Goal: Transaction & Acquisition: Purchase product/service

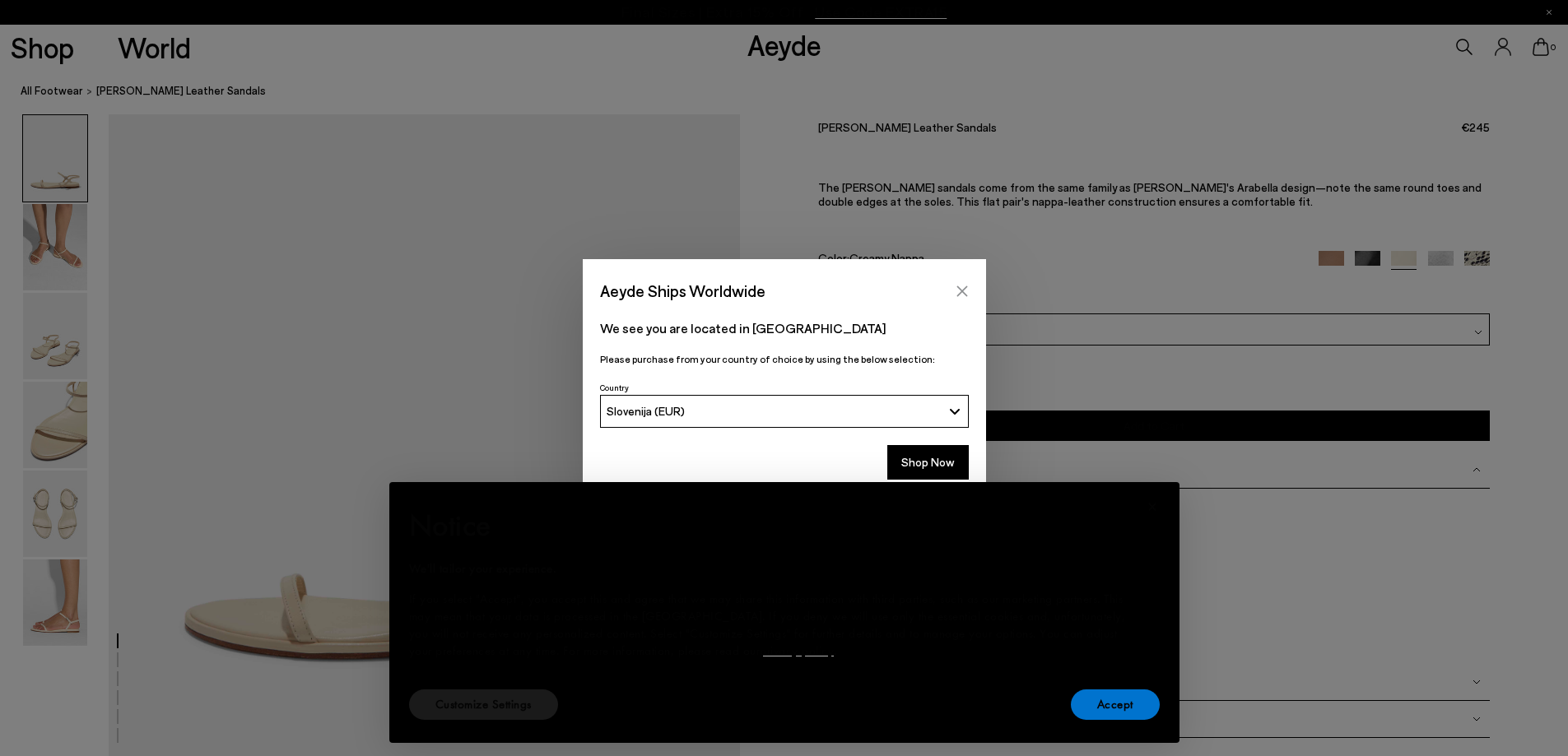
click at [966, 286] on icon "Close" at bounding box center [961, 291] width 13 height 13
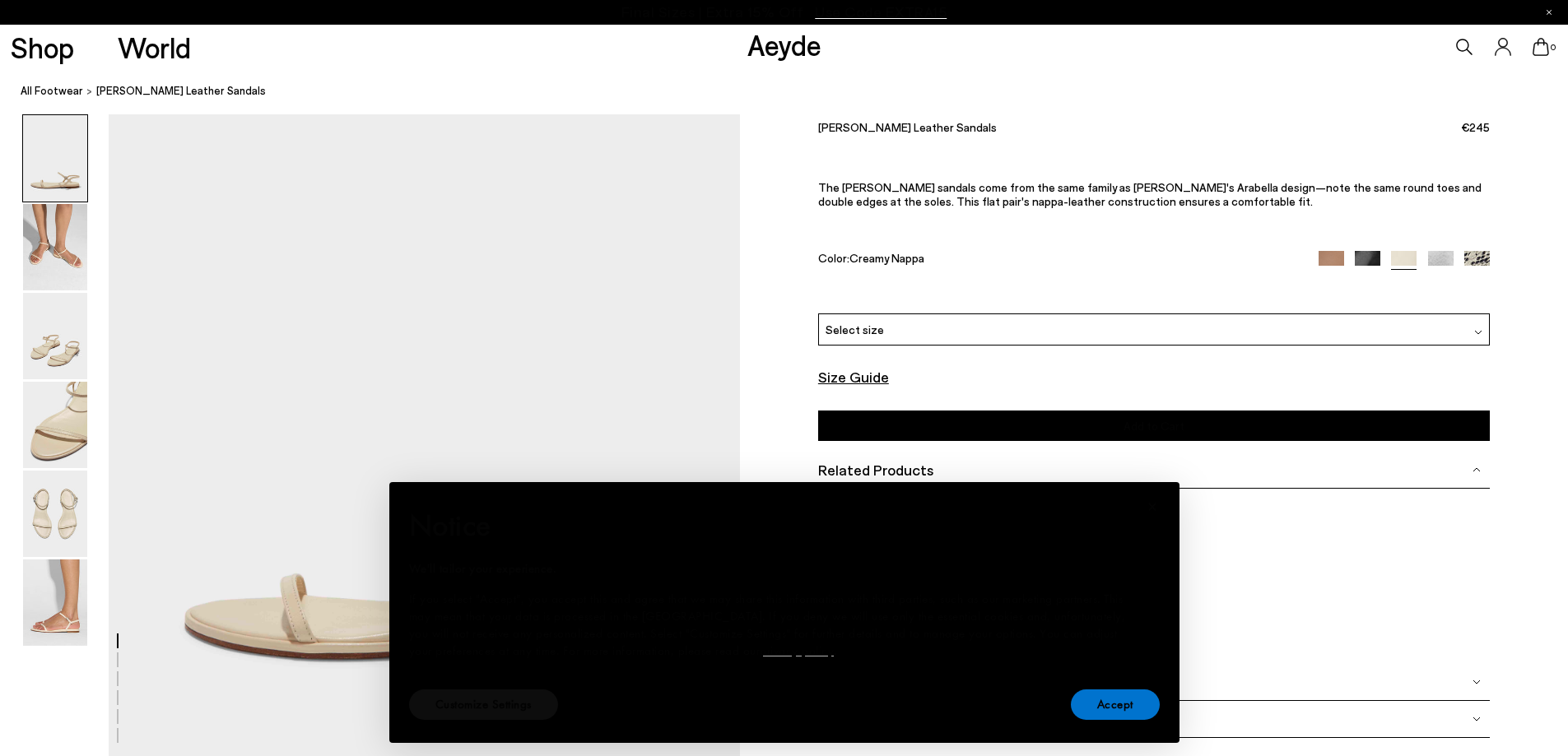
click at [501, 710] on font "Customize Settings" at bounding box center [484, 704] width 96 height 17
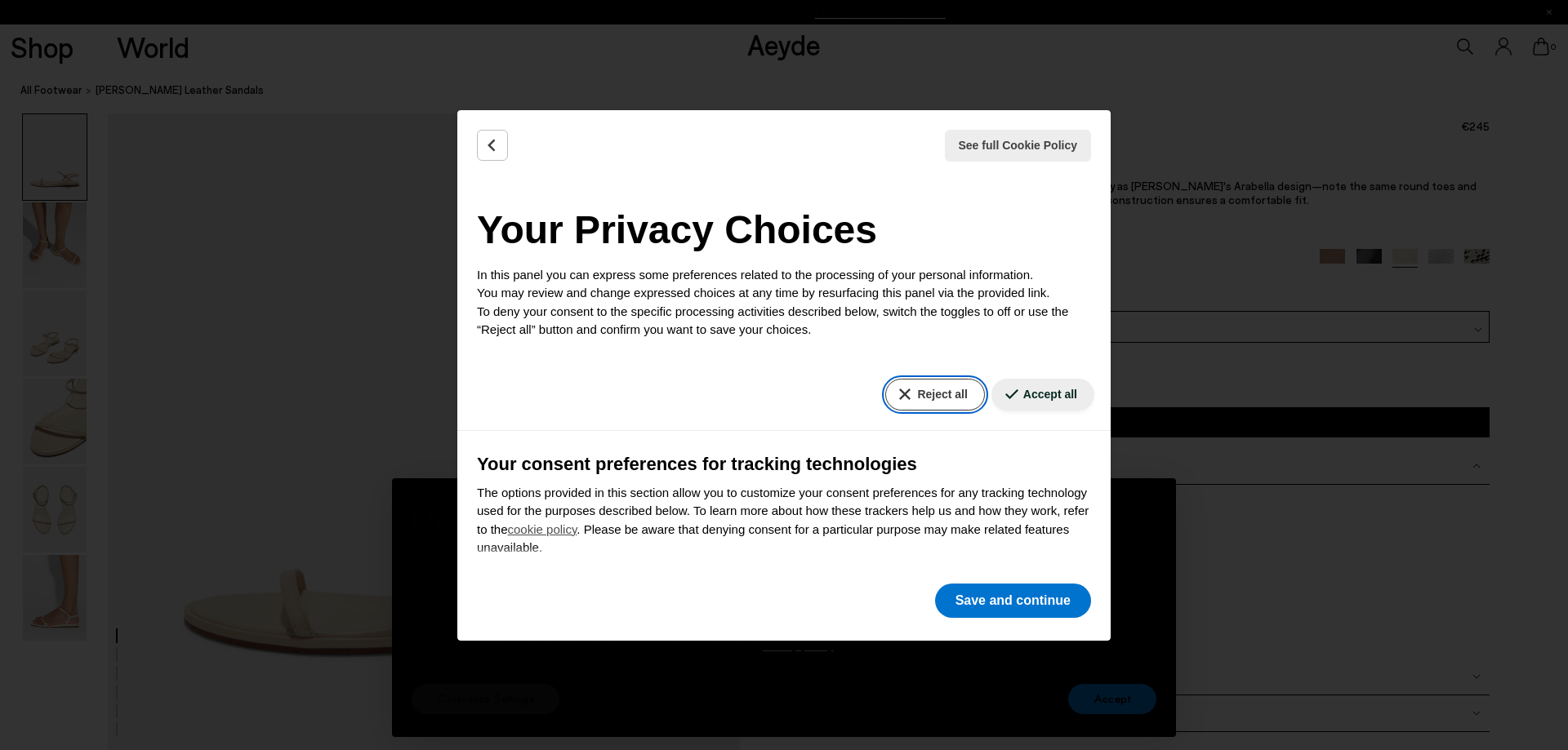
click at [917, 394] on font "Reject all" at bounding box center [942, 394] width 49 height 13
click at [1009, 596] on font "Save and continue" at bounding box center [1013, 601] width 115 height 14
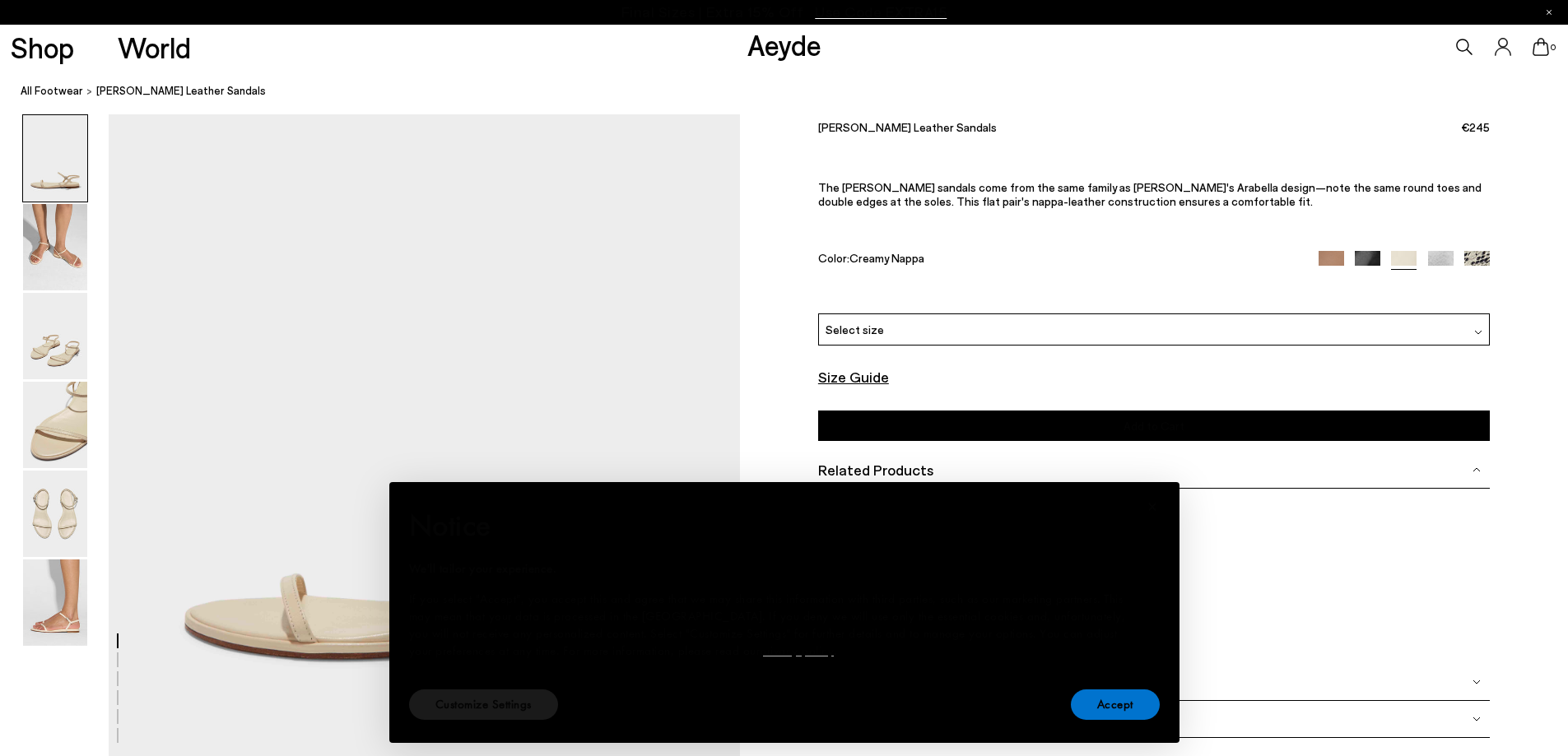
click at [1331, 258] on img at bounding box center [1331, 263] width 26 height 26
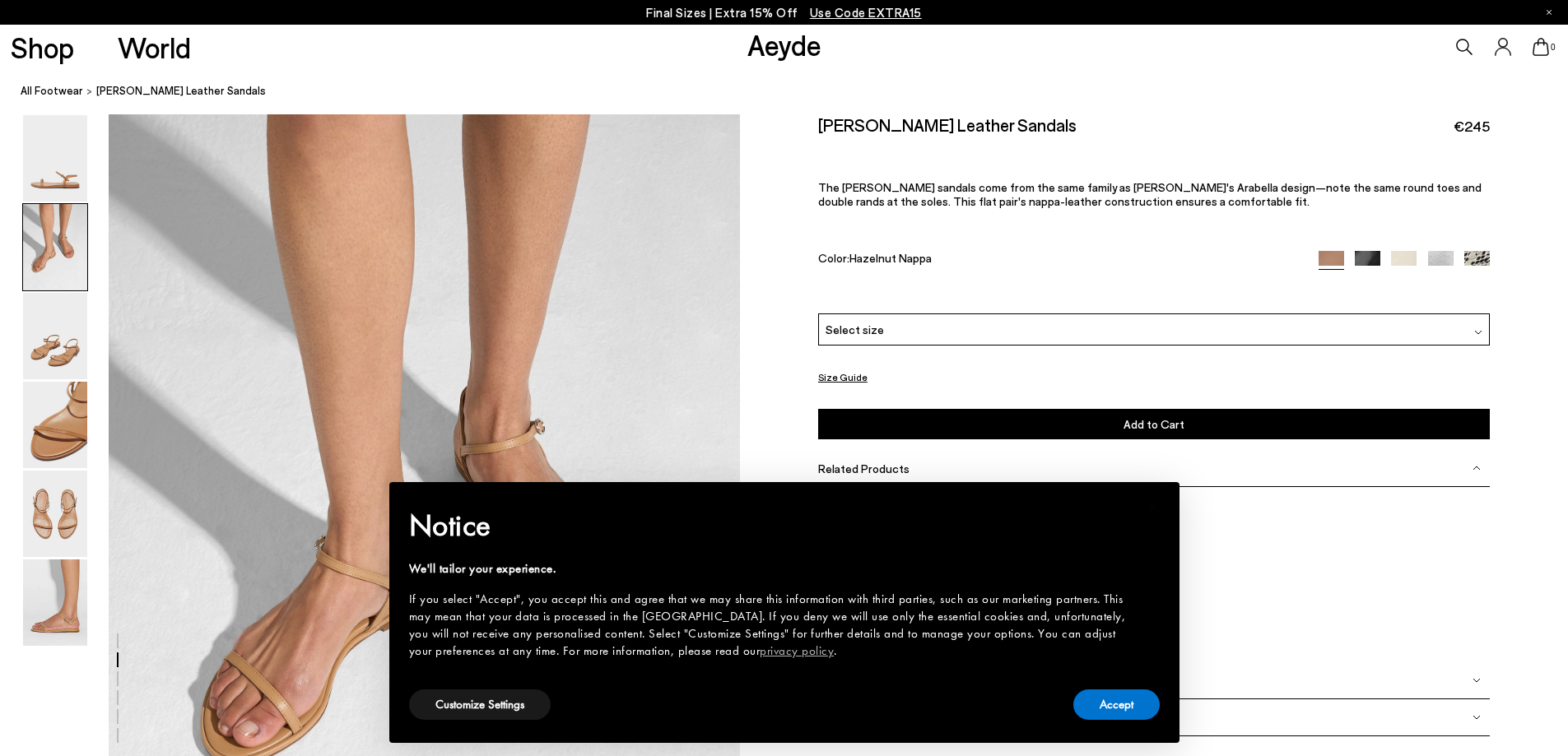
scroll to position [823, 0]
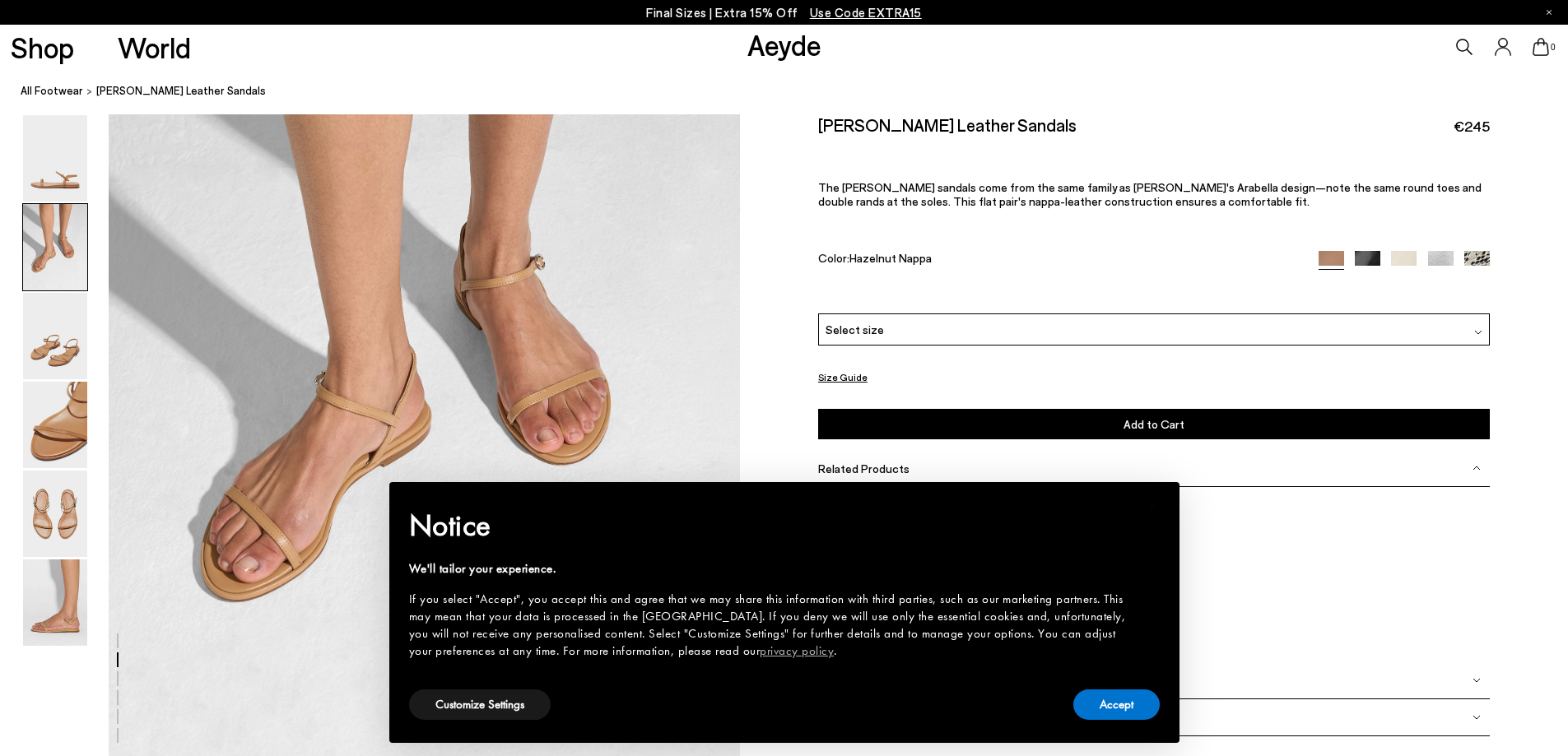
click at [1374, 257] on img at bounding box center [1367, 263] width 26 height 26
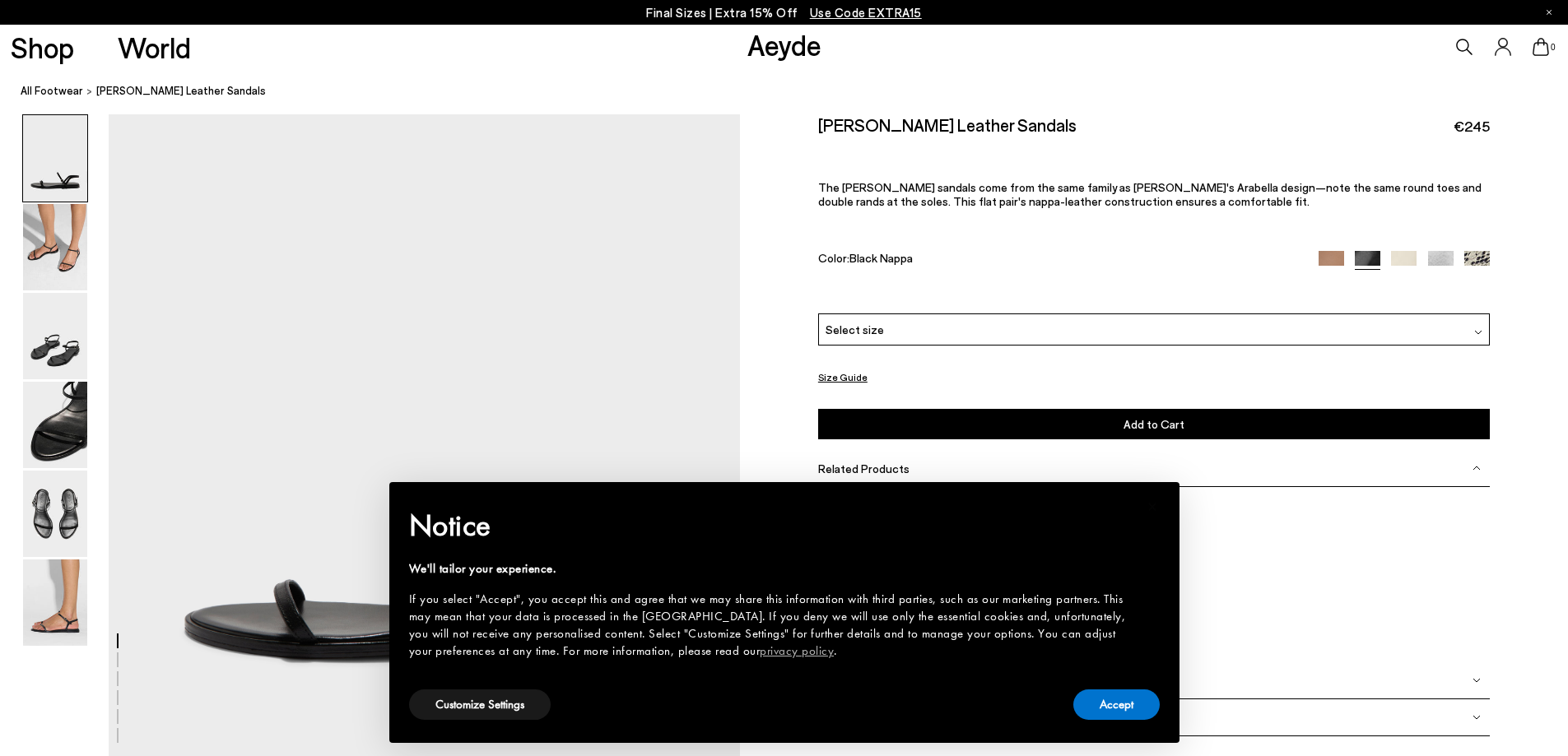
click at [1474, 260] on img at bounding box center [1476, 263] width 26 height 26
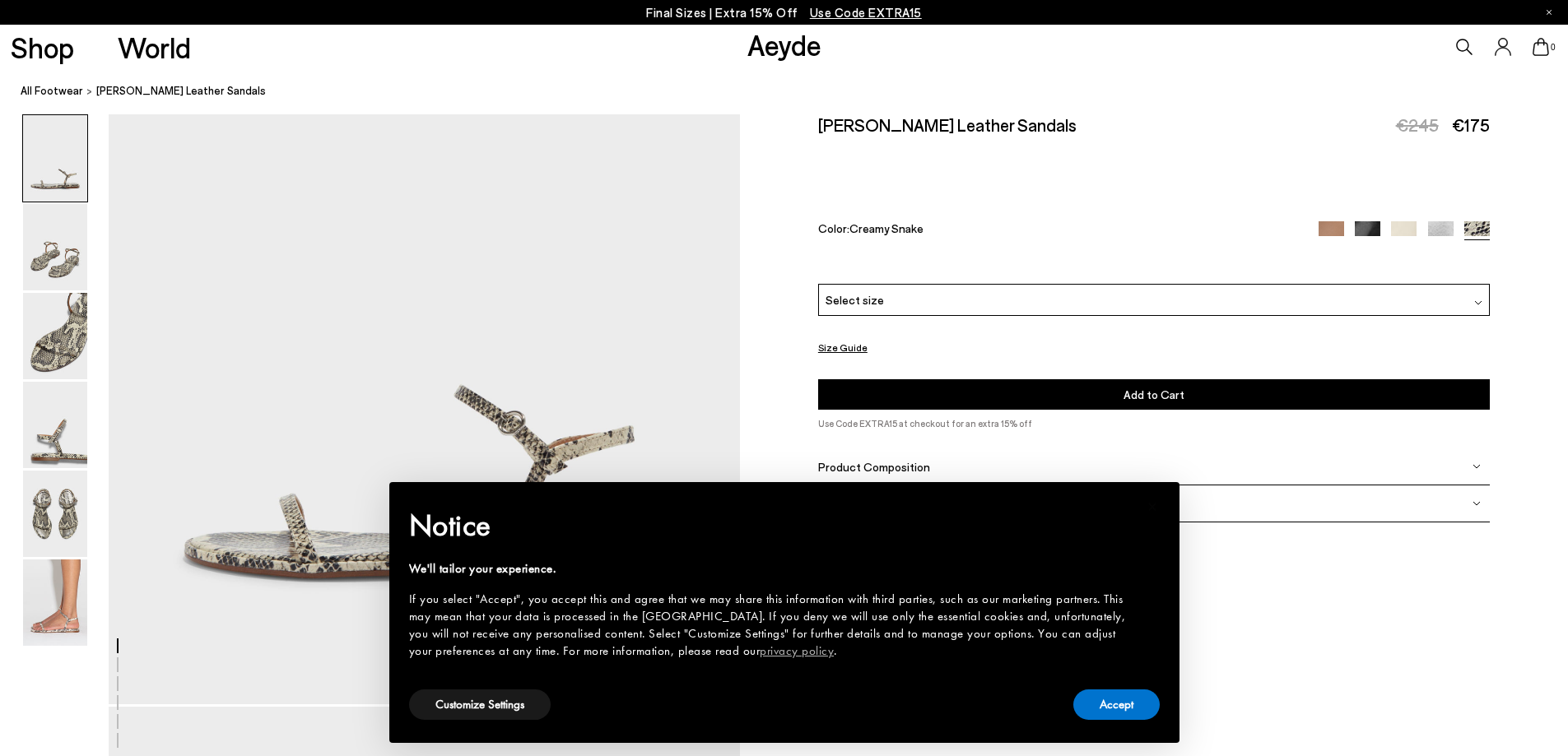
scroll to position [412, 0]
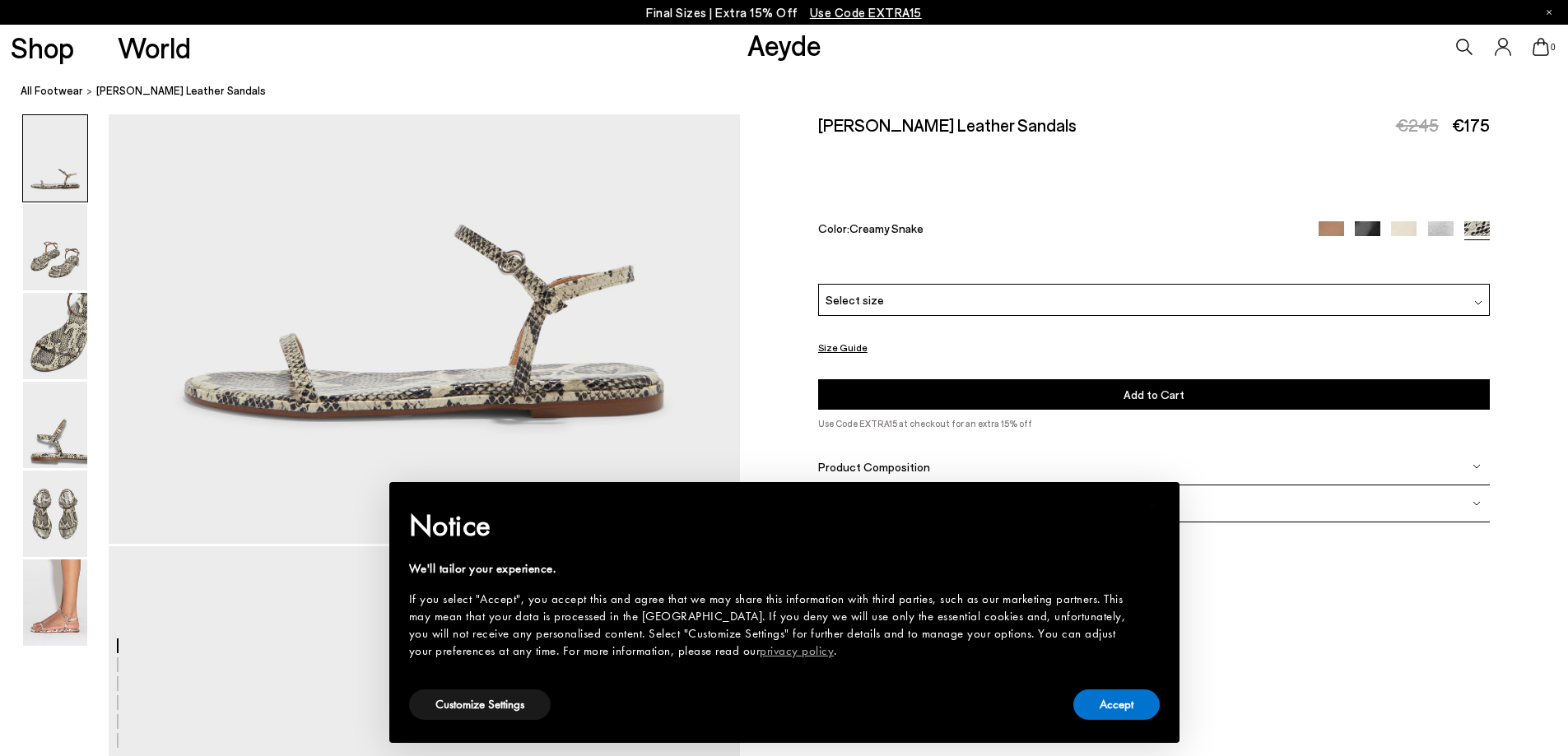
click at [1431, 229] on img at bounding box center [1441, 234] width 26 height 26
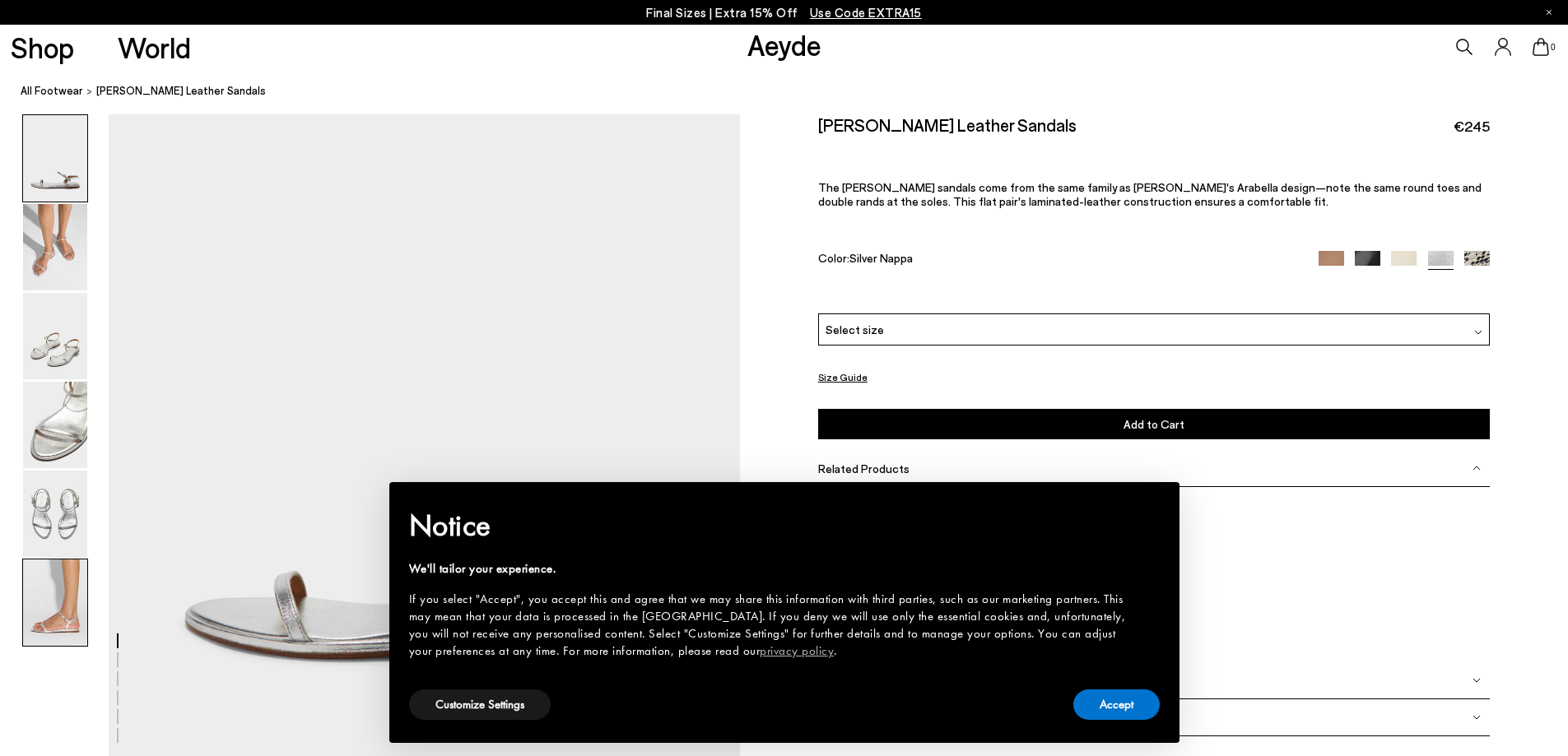
click at [72, 579] on img at bounding box center [55, 602] width 64 height 86
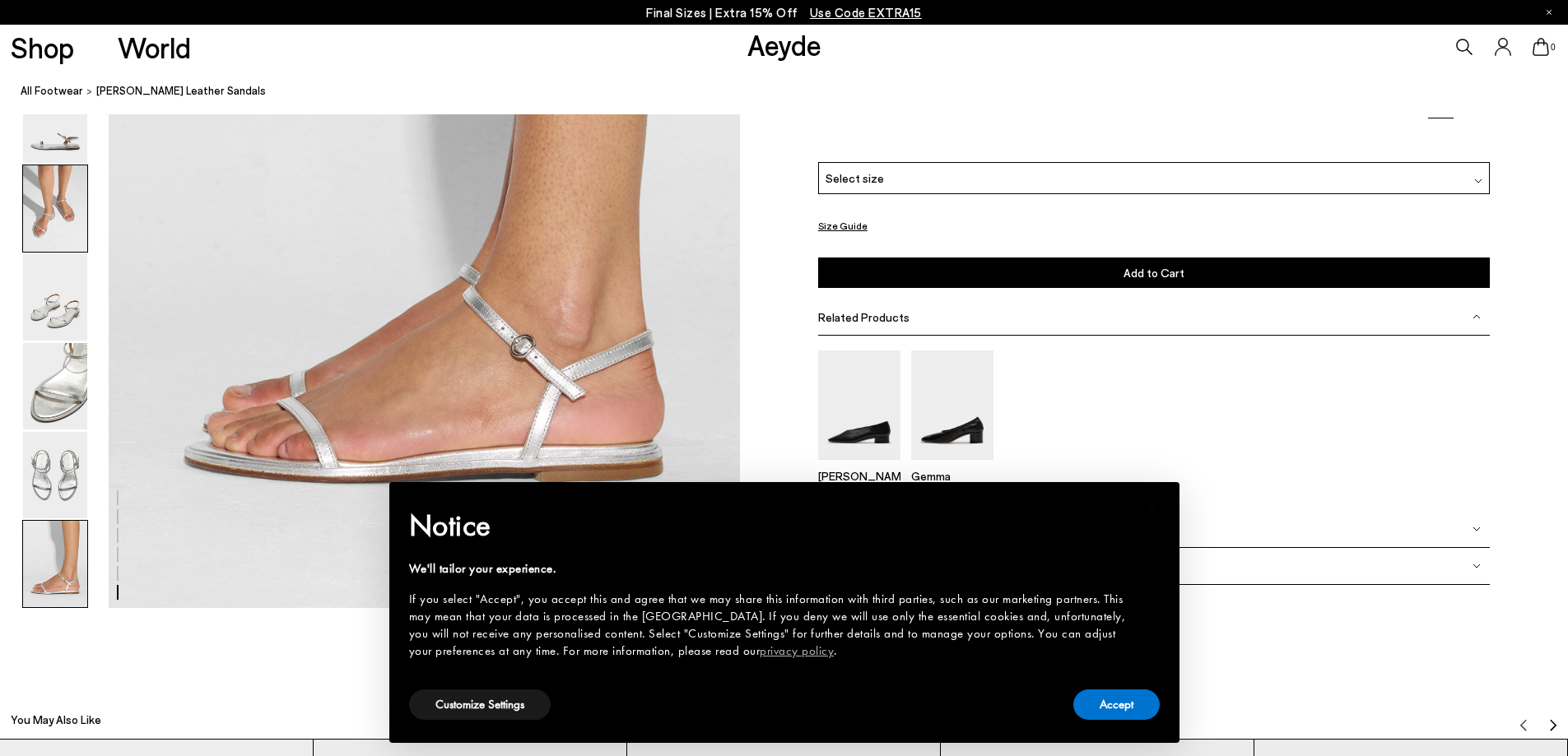
scroll to position [4381, 0]
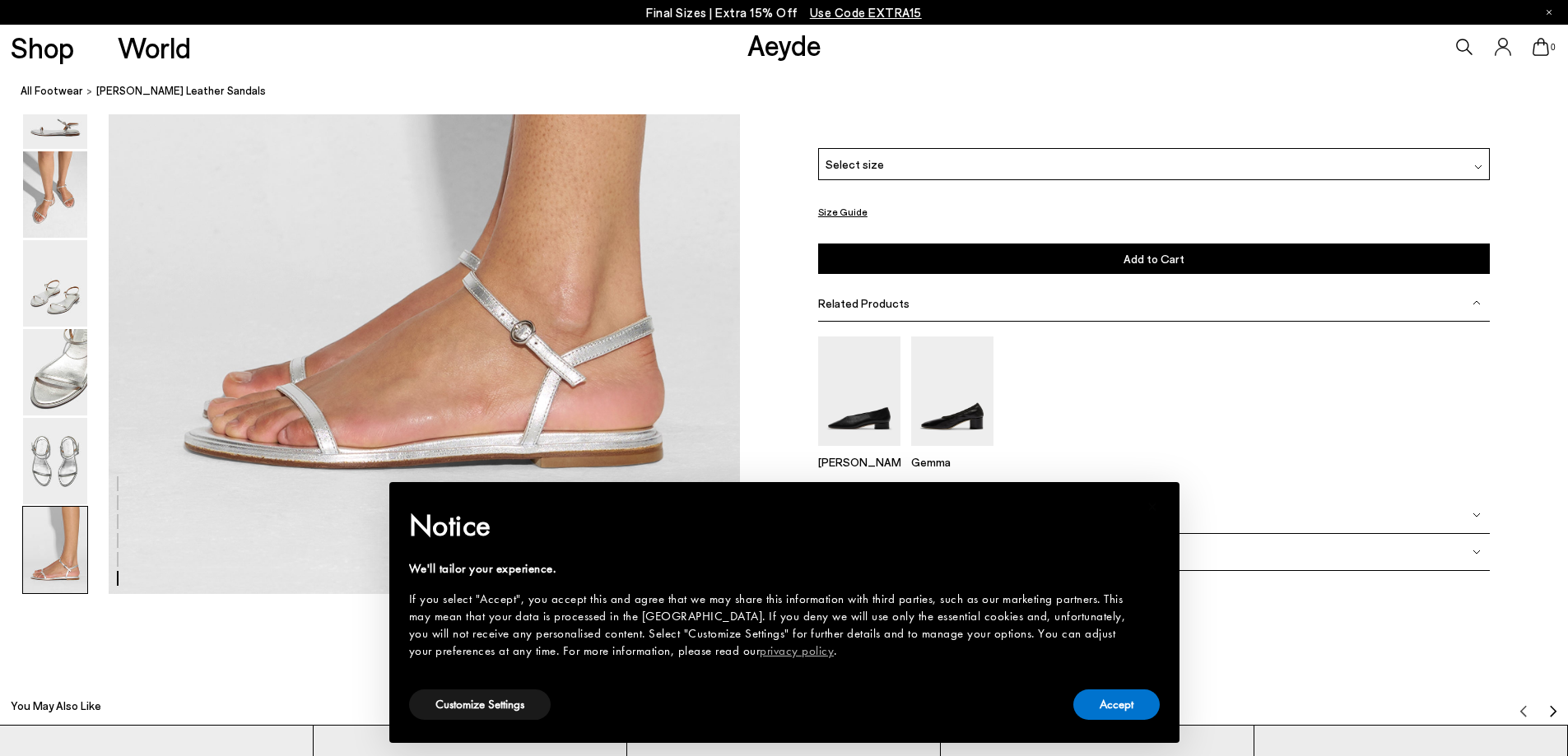
click at [872, 169] on span "Select size" at bounding box center [855, 164] width 59 height 17
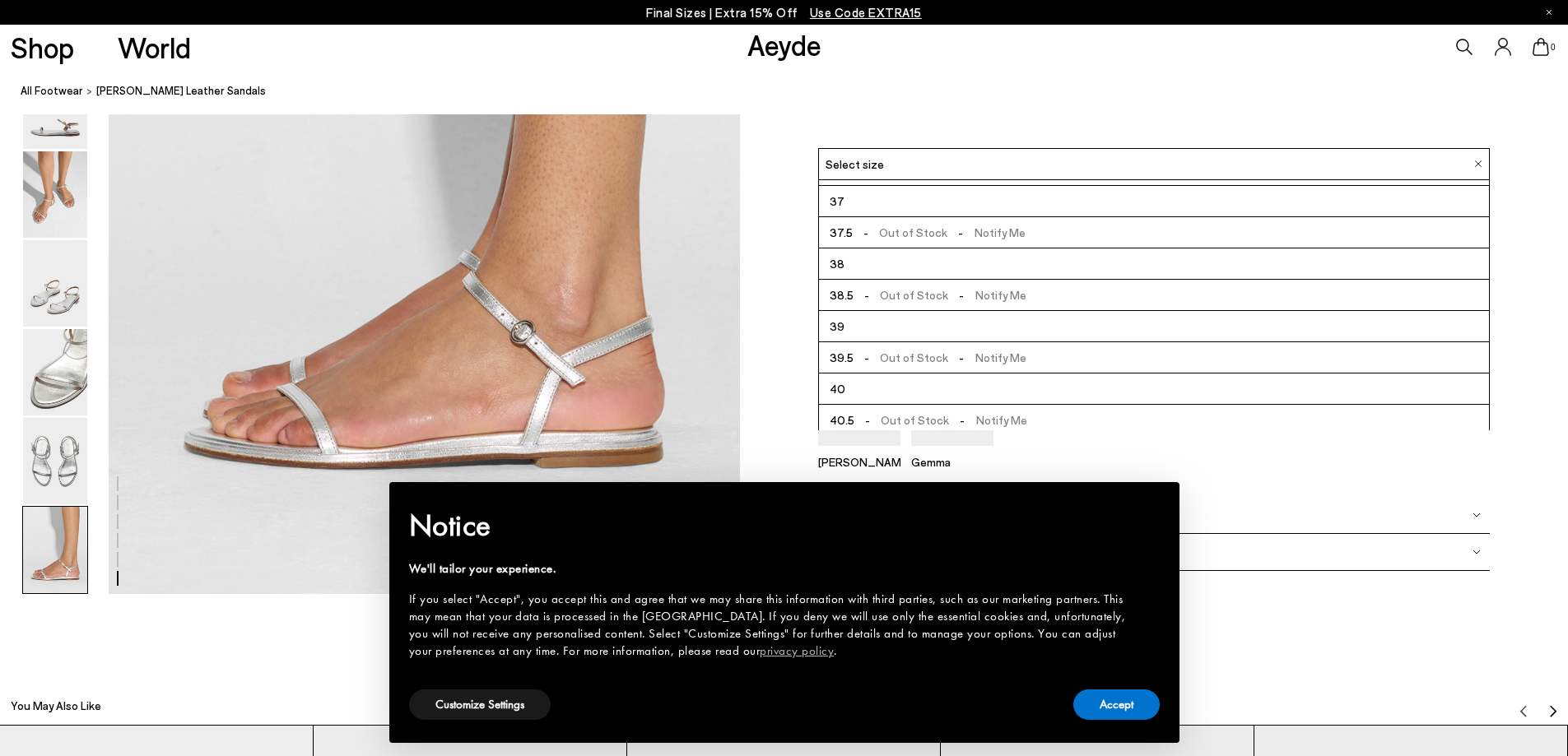
scroll to position [83, 0]
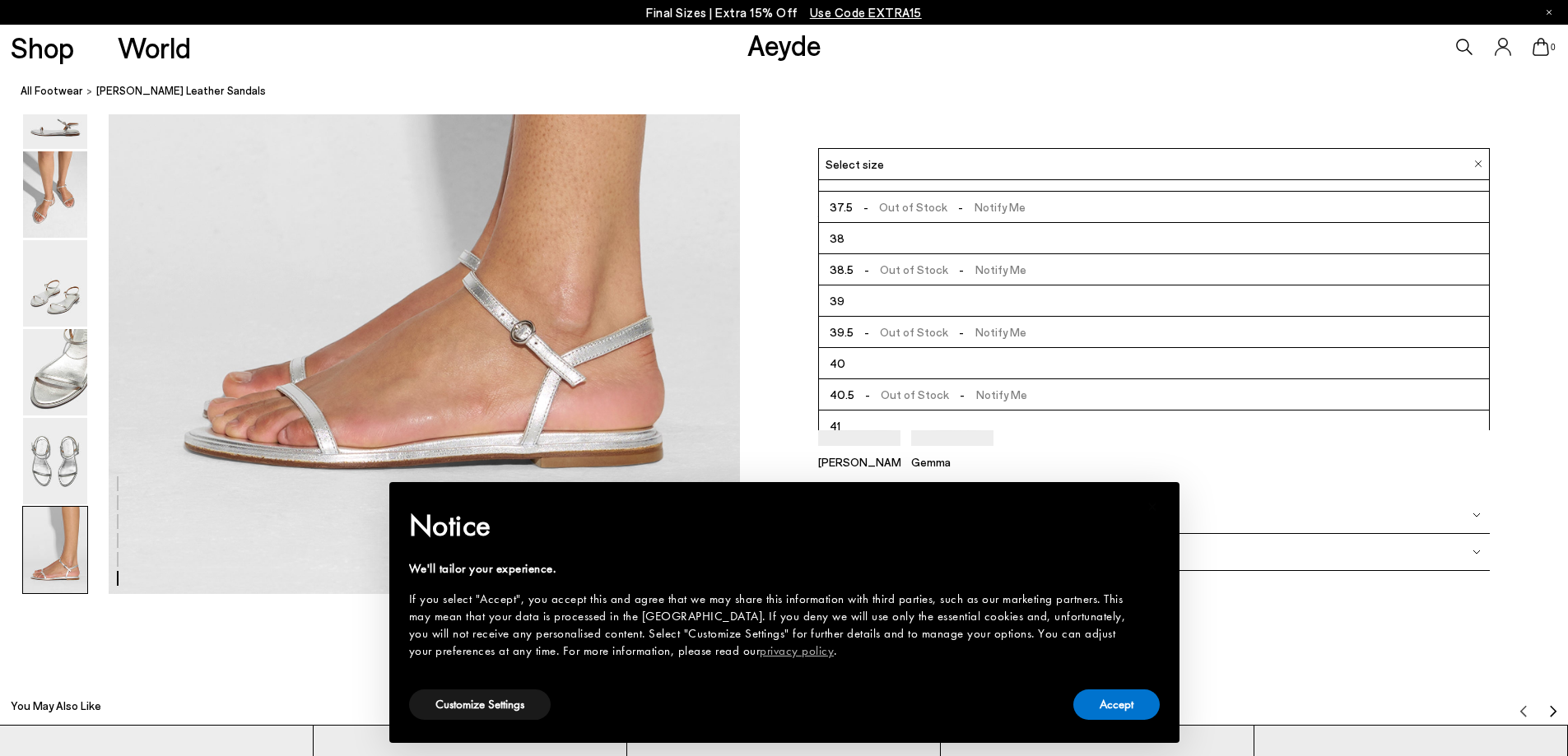
click at [867, 361] on li "40" at bounding box center [1154, 363] width 670 height 31
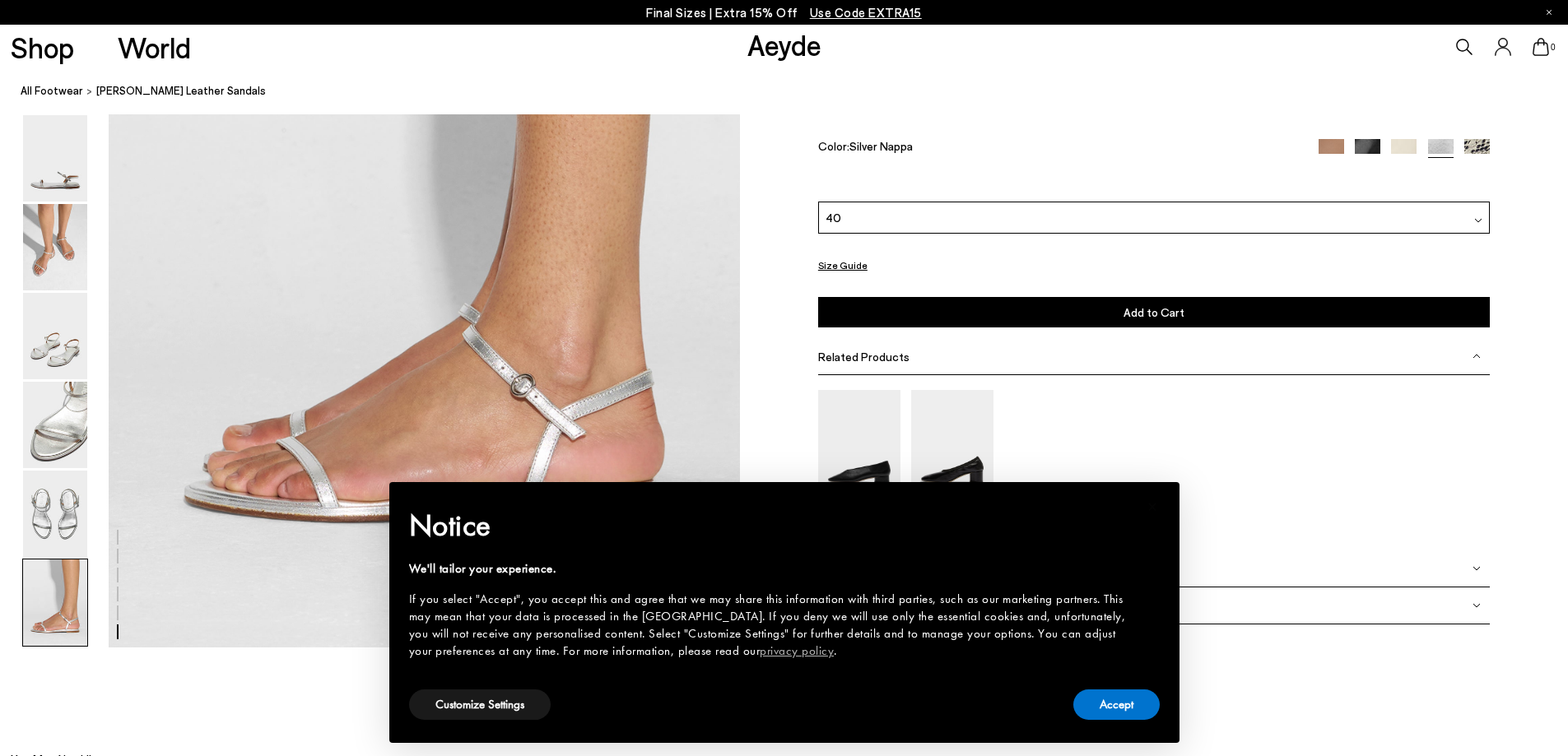
scroll to position [4299, 0]
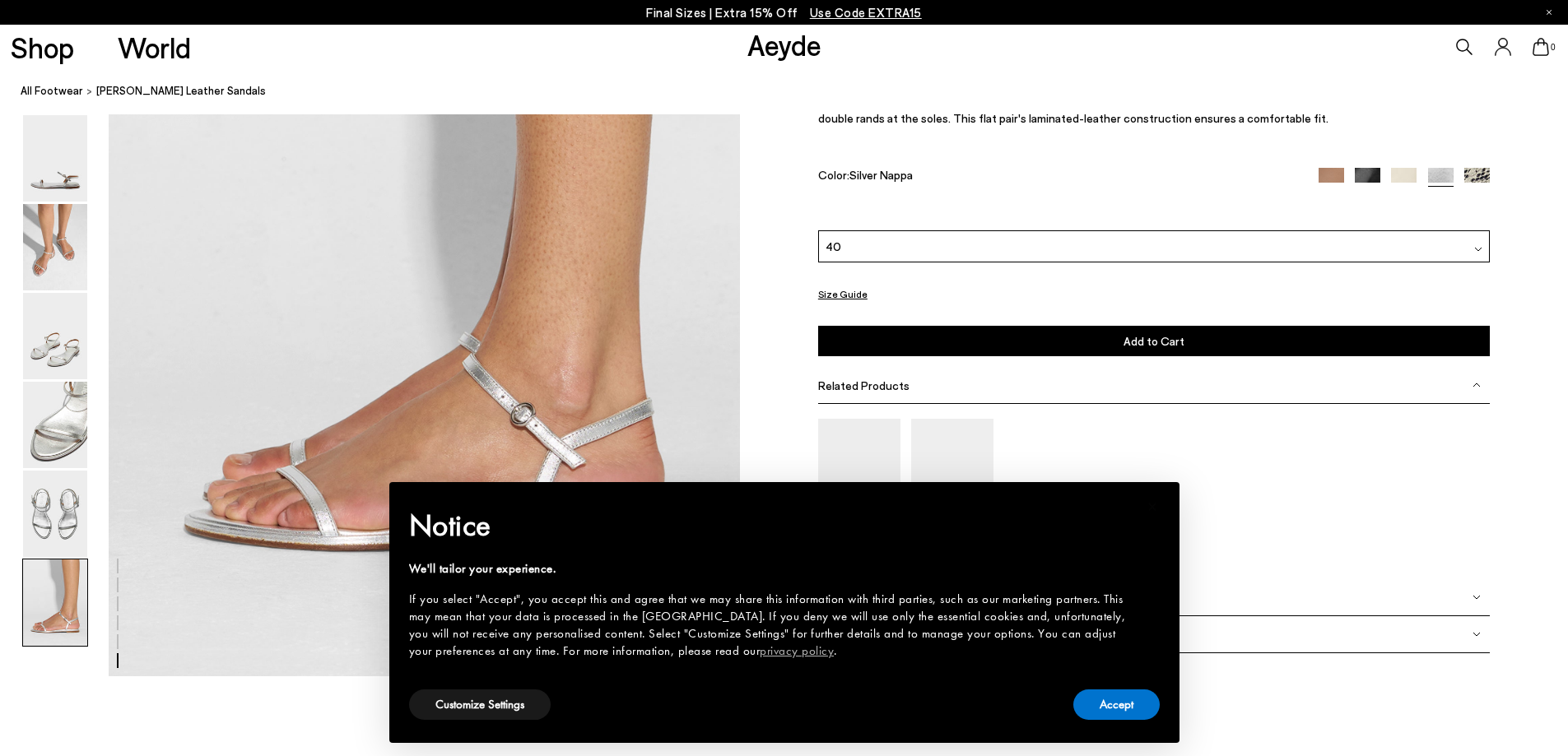
click at [1076, 331] on button "Add to Cart Select a Size First" at bounding box center [1154, 341] width 671 height 30
